Goal: Navigation & Orientation: Find specific page/section

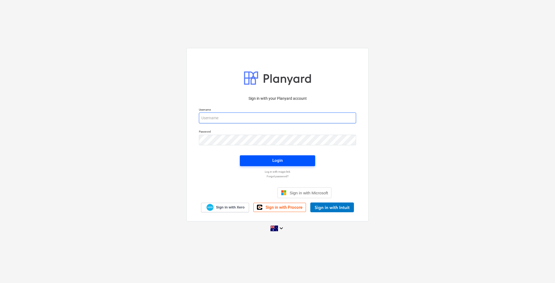
type input "[EMAIL_ADDRESS][DOMAIN_NAME]"
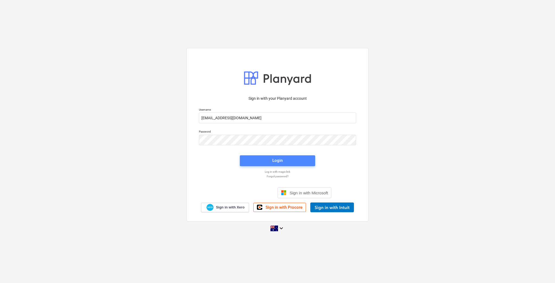
click at [262, 159] on span "Login" at bounding box center [277, 160] width 62 height 7
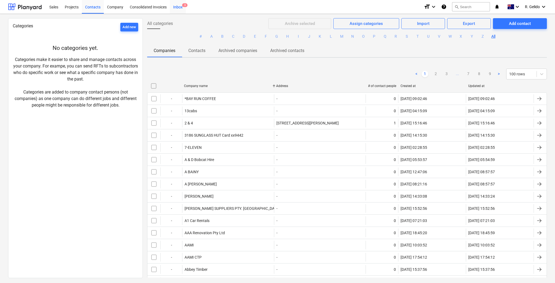
click at [177, 9] on div "Inbox 3" at bounding box center [178, 7] width 16 height 14
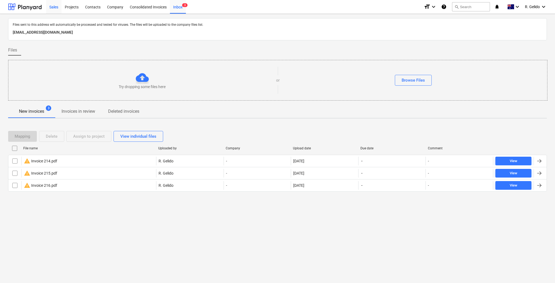
click at [56, 9] on div "Sales" at bounding box center [53, 7] width 15 height 14
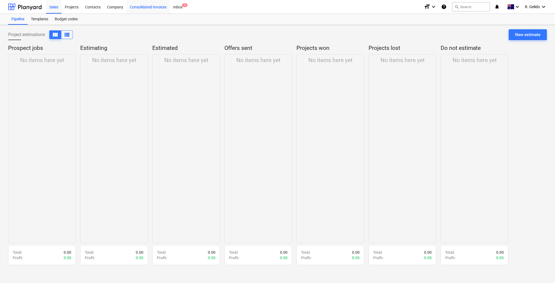
click at [161, 5] on div "Consolidated Invoices" at bounding box center [148, 7] width 43 height 14
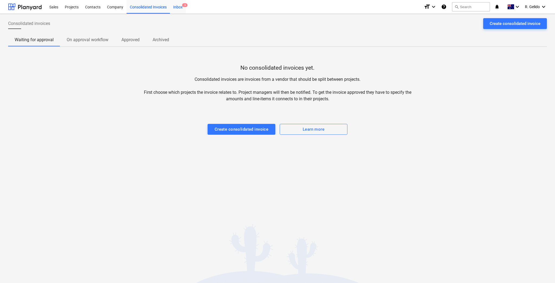
click at [179, 5] on div "Inbox 3" at bounding box center [178, 7] width 16 height 14
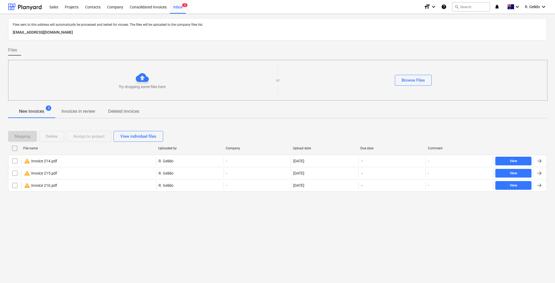
click at [214, 227] on div "Files sent to this address will automatically be processed and tested for virus…" at bounding box center [277, 148] width 555 height 269
click at [144, 239] on div "Files sent to this address will automatically be processed and tested for virus…" at bounding box center [277, 148] width 555 height 269
click at [112, 244] on div "Files sent to this address will automatically be processed and tested for virus…" at bounding box center [277, 148] width 555 height 269
click at [440, 241] on div "Files sent to this address will automatically be processed and tested for virus…" at bounding box center [277, 148] width 555 height 269
click at [75, 7] on div "Projects" at bounding box center [72, 7] width 20 height 14
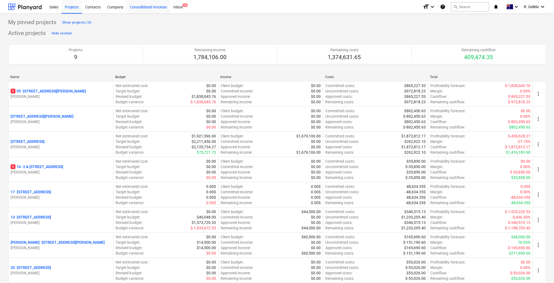
click at [151, 10] on div "Consolidated Invoices" at bounding box center [148, 7] width 43 height 14
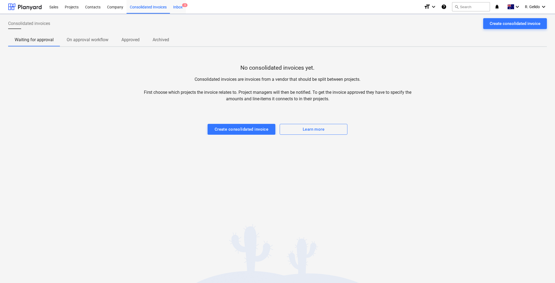
click at [178, 7] on div "Inbox 3" at bounding box center [178, 7] width 16 height 14
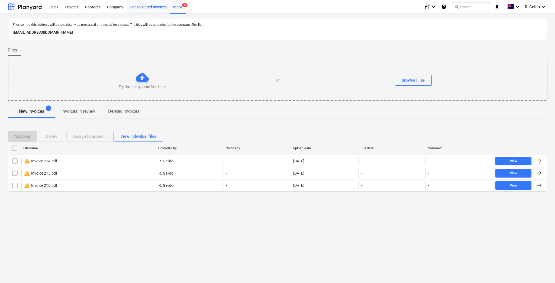
click at [145, 7] on div "Consolidated Invoices" at bounding box center [148, 7] width 43 height 14
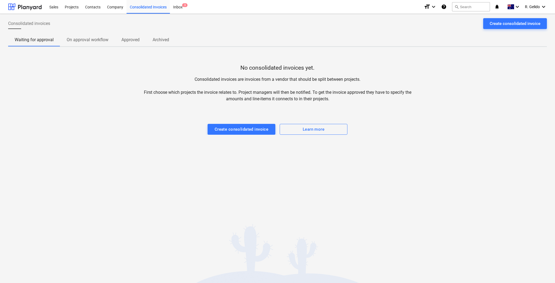
click at [468, 189] on div "Consolidated invoices Create consolidated invoice Waiting for approval On appro…" at bounding box center [277, 148] width 555 height 269
